Goal: Find contact information: Obtain details needed to contact an individual or organization

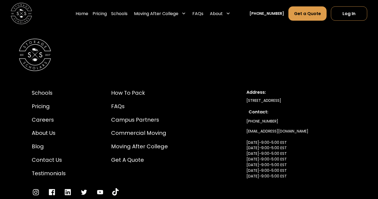
scroll to position [2608, 0]
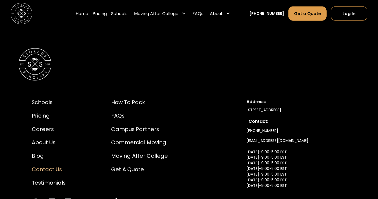
click at [50, 165] on div "Contact Us" at bounding box center [49, 169] width 34 height 8
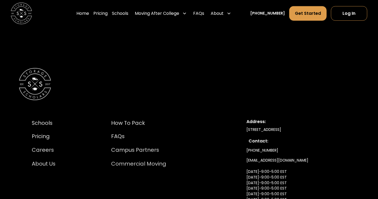
scroll to position [565, 0]
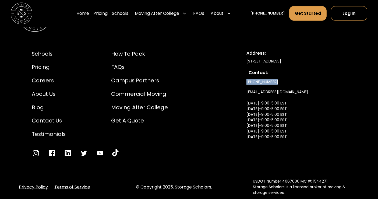
drag, startPoint x: 243, startPoint y: 63, endPoint x: 273, endPoint y: 64, distance: 30.7
click at [273, 64] on div "Schools Pricing Careers About Us Blog Contact Us Testimonials How to Pack FAQs …" at bounding box center [189, 103] width 340 height 133
copy link "[PHONE_NUMBER]"
drag, startPoint x: 248, startPoint y: 43, endPoint x: 262, endPoint y: 43, distance: 13.7
click at [262, 58] on div "[STREET_ADDRESS]" at bounding box center [296, 61] width 100 height 6
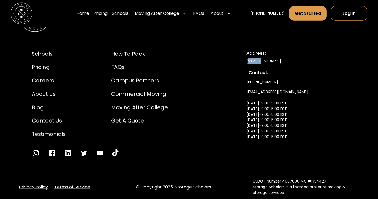
click at [250, 58] on div "[STREET_ADDRESS]" at bounding box center [296, 61] width 100 height 6
drag, startPoint x: 247, startPoint y: 43, endPoint x: 270, endPoint y: 43, distance: 22.9
click at [270, 58] on div "[STREET_ADDRESS]" at bounding box center [296, 61] width 100 height 6
copy div "500 W 5th St"
